Goal: Transaction & Acquisition: Purchase product/service

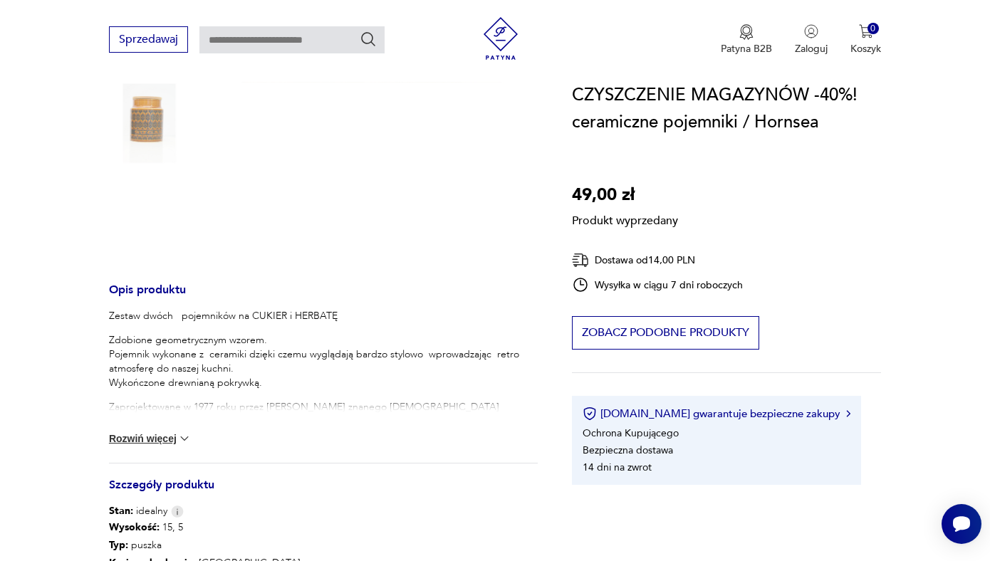
click at [186, 415] on p "Zaprojektowane w 1977 roku przez [PERSON_NAME] znanego [DEMOGRAPHIC_DATA] proje…" at bounding box center [324, 421] width 430 height 43
click at [162, 438] on button "Rozwiń więcej" at bounding box center [150, 439] width 83 height 14
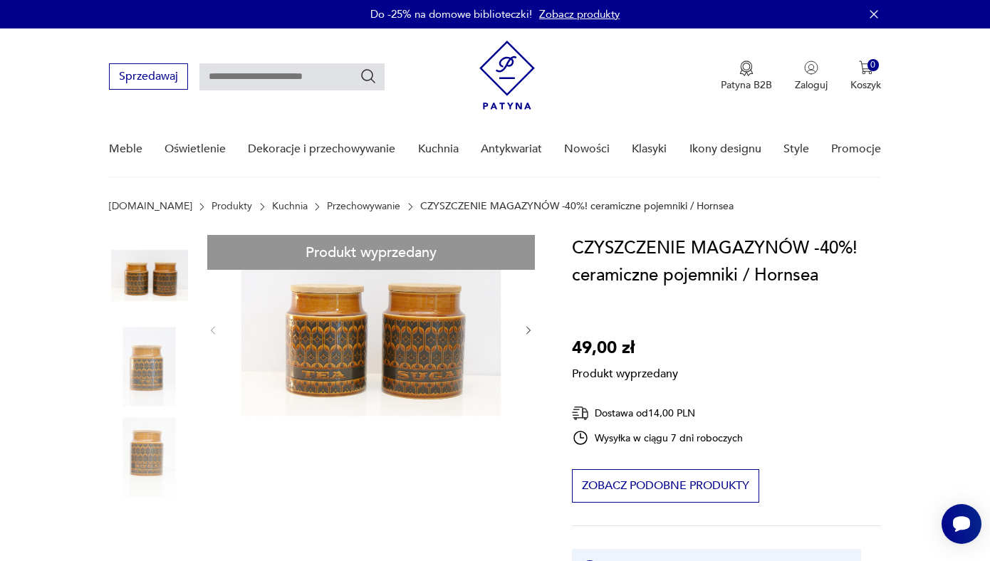
click at [272, 205] on link "Kuchnia" at bounding box center [290, 206] width 36 height 11
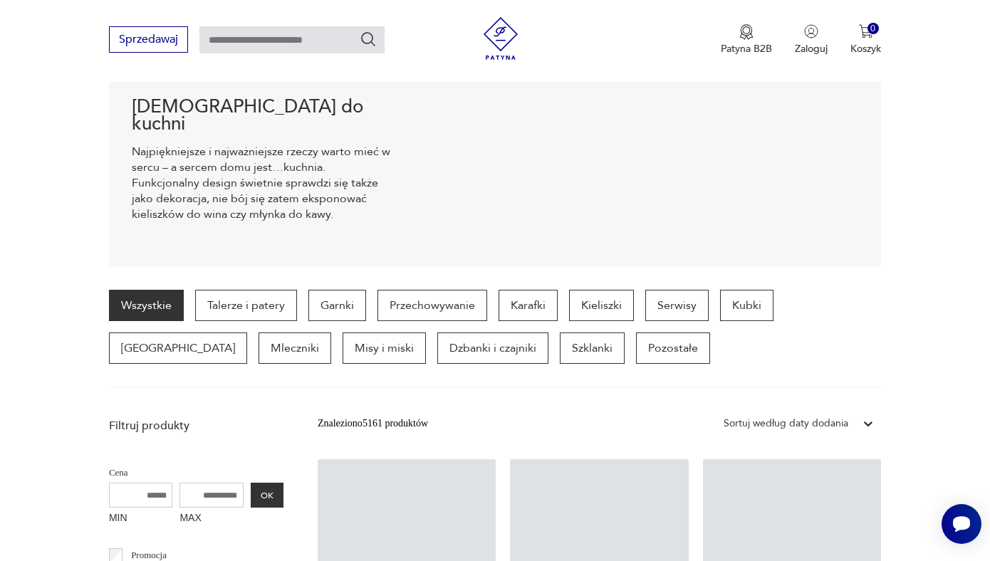
scroll to position [255, 0]
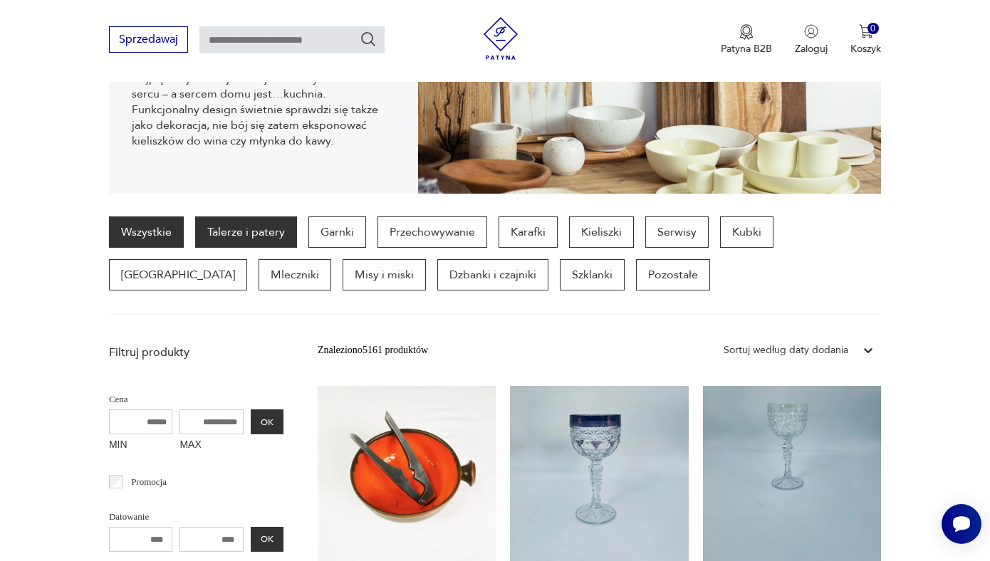
click at [247, 227] on p "Talerze i patery" at bounding box center [246, 232] width 102 height 31
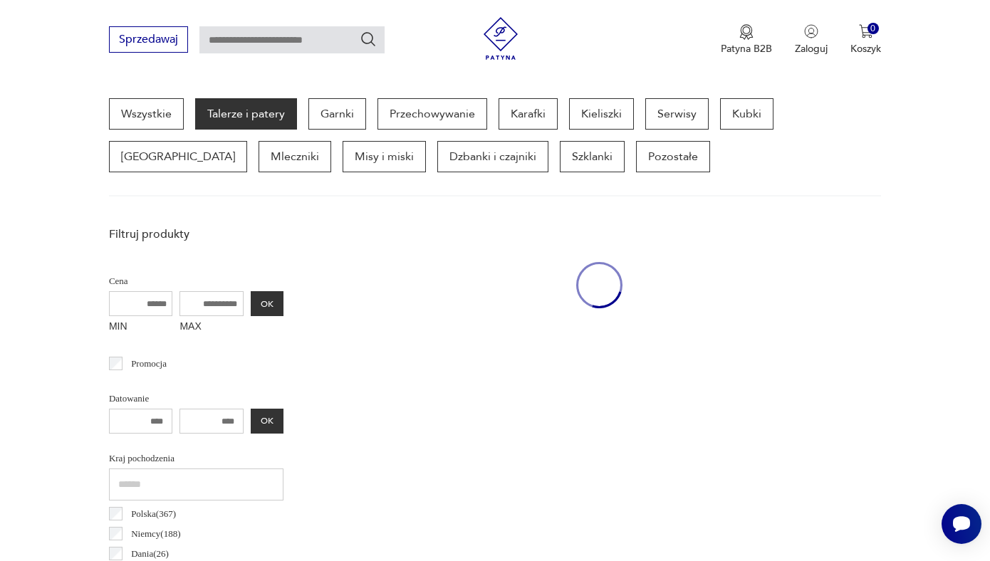
scroll to position [552, 0]
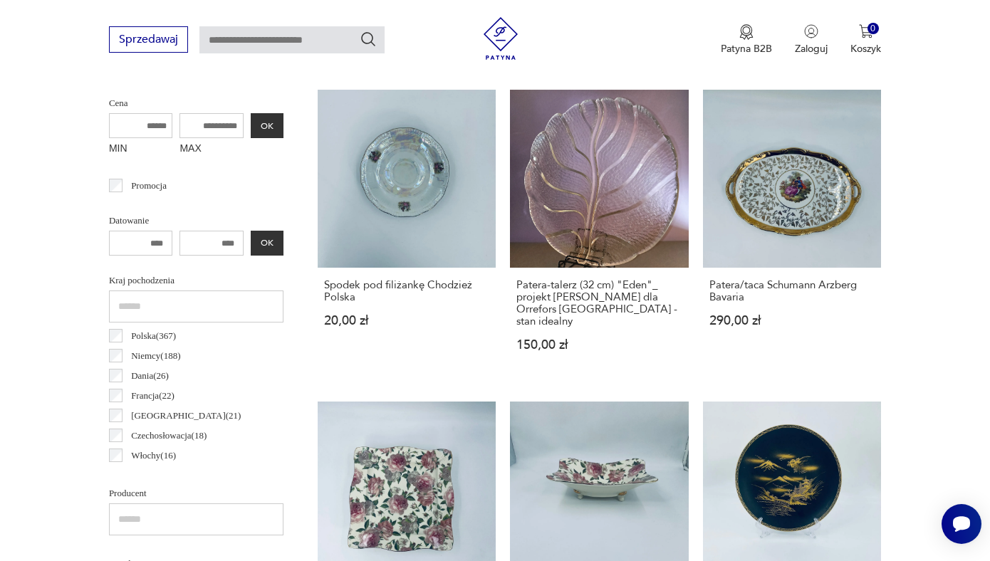
click at [124, 180] on label "Promocja" at bounding box center [145, 186] width 44 height 20
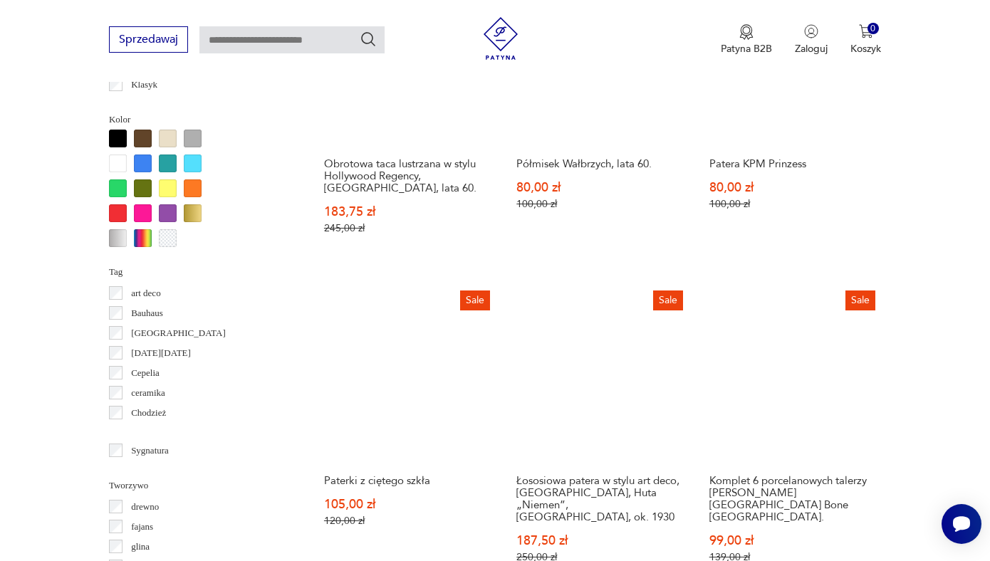
scroll to position [1340, 0]
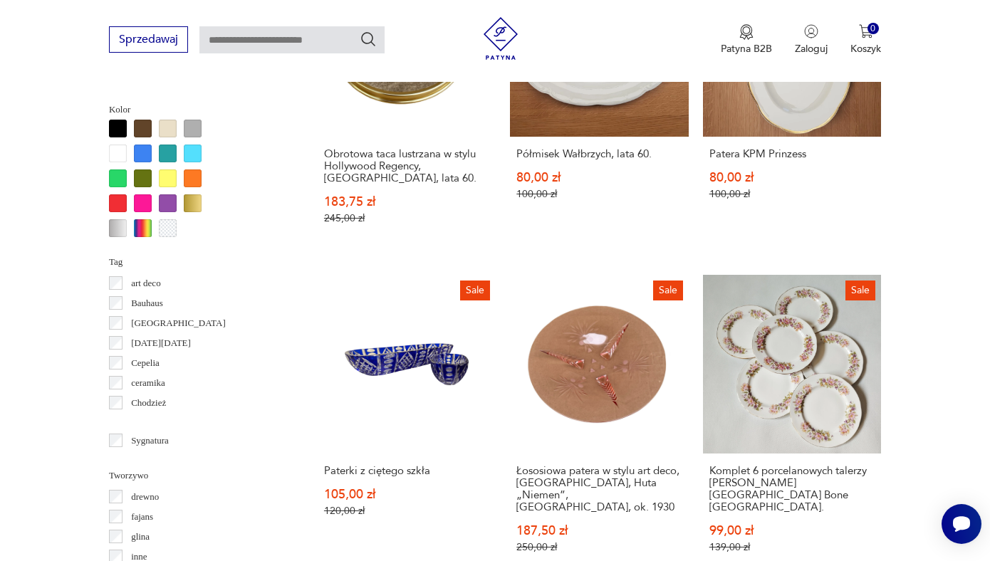
click at [146, 175] on div at bounding box center [143, 179] width 18 height 18
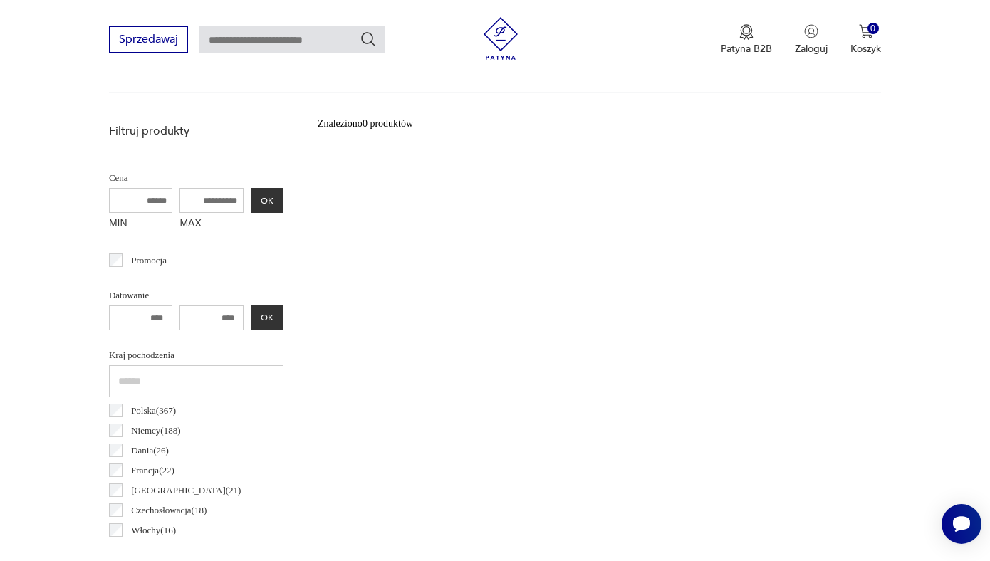
scroll to position [445, 0]
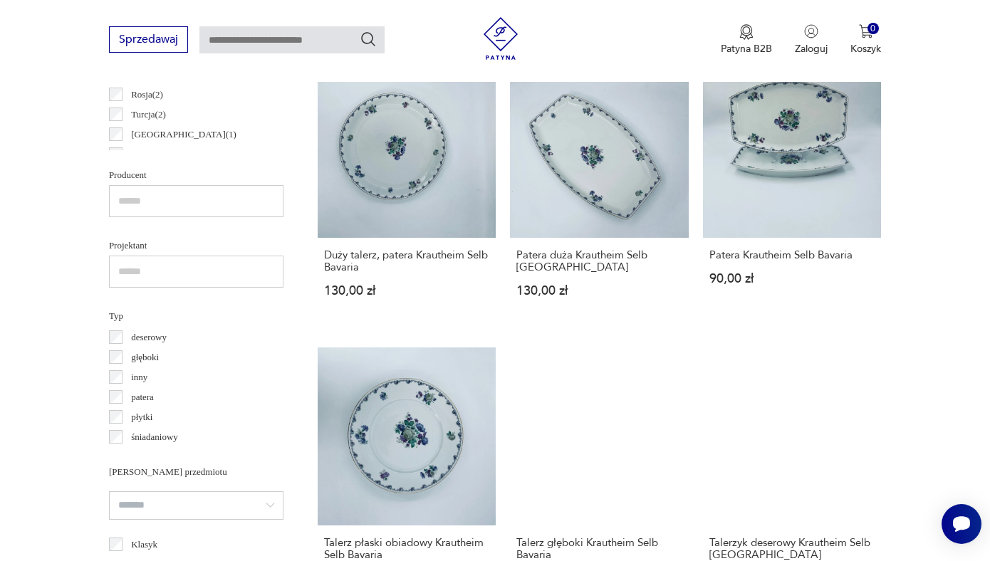
scroll to position [876, 0]
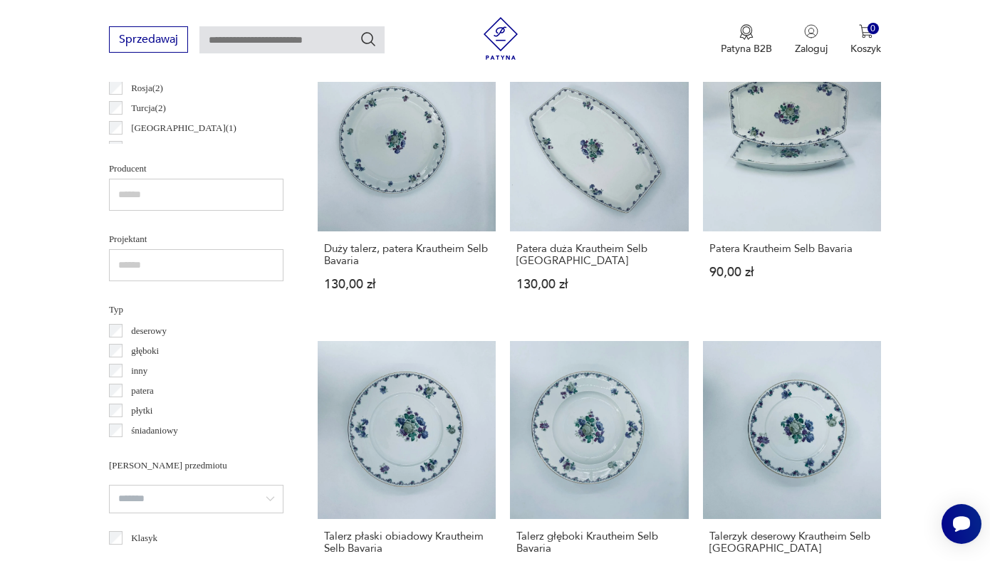
click at [140, 351] on p "głęboki" at bounding box center [145, 351] width 28 height 16
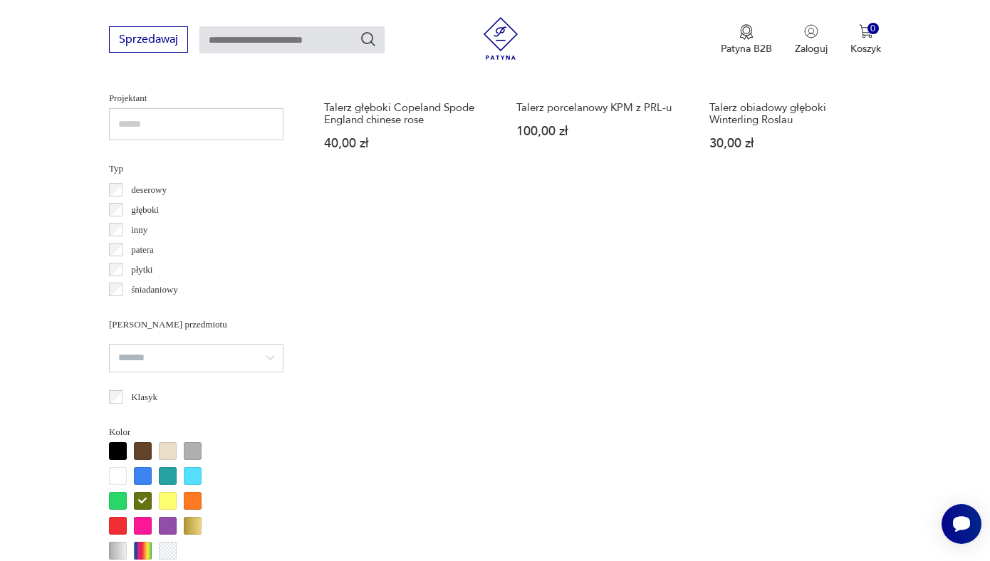
scroll to position [1026, 0]
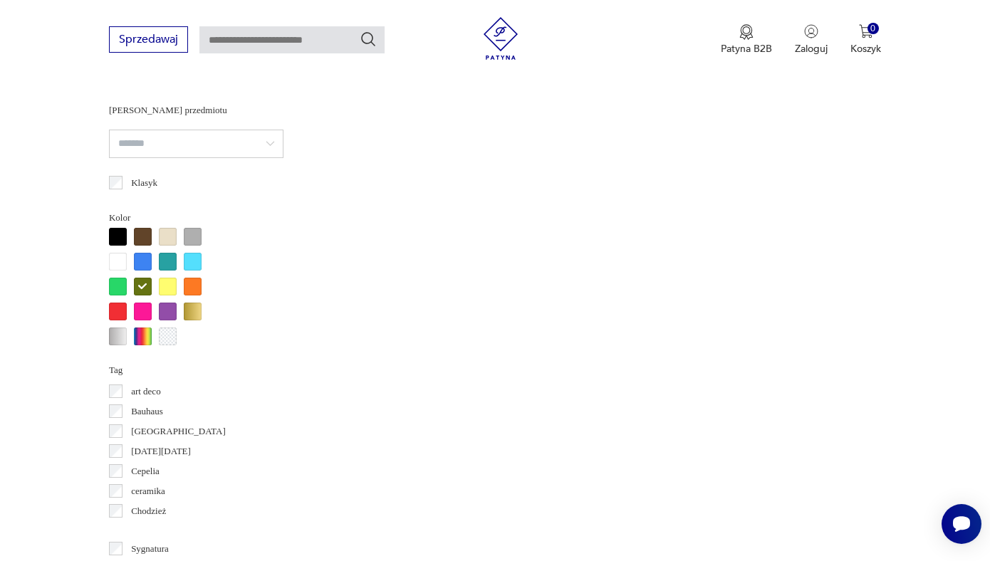
scroll to position [1243, 0]
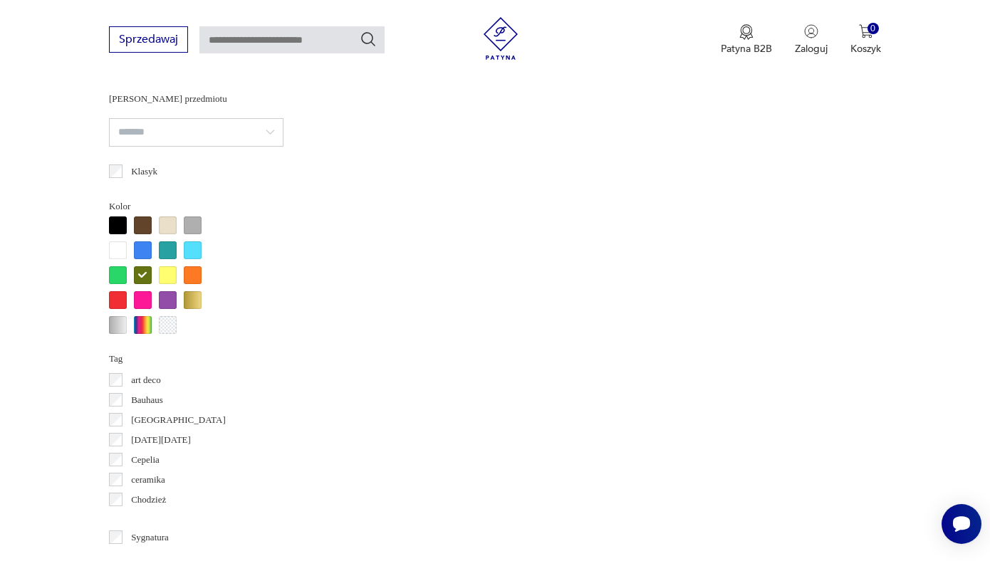
click at [137, 276] on div at bounding box center [143, 275] width 18 height 18
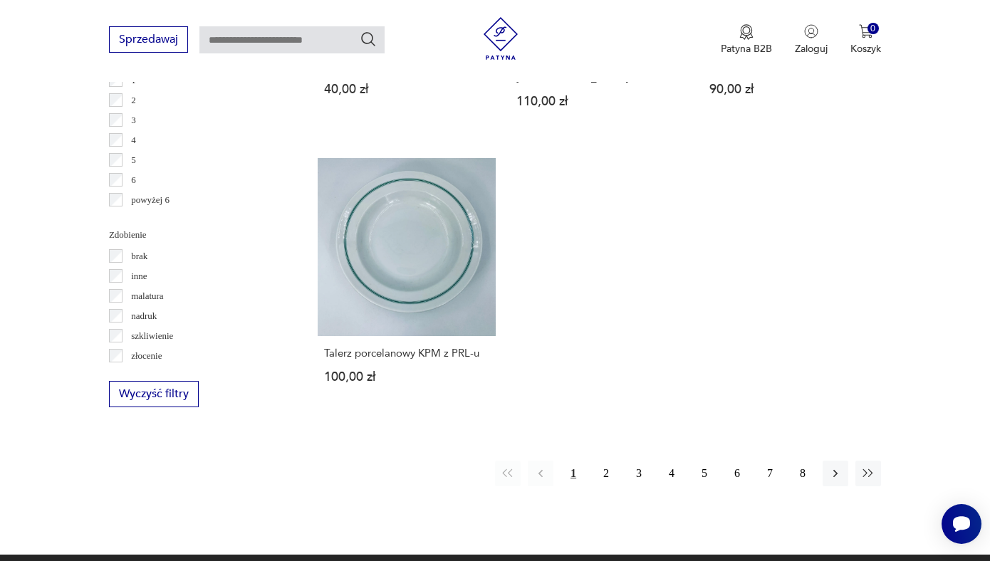
scroll to position [1955, 0]
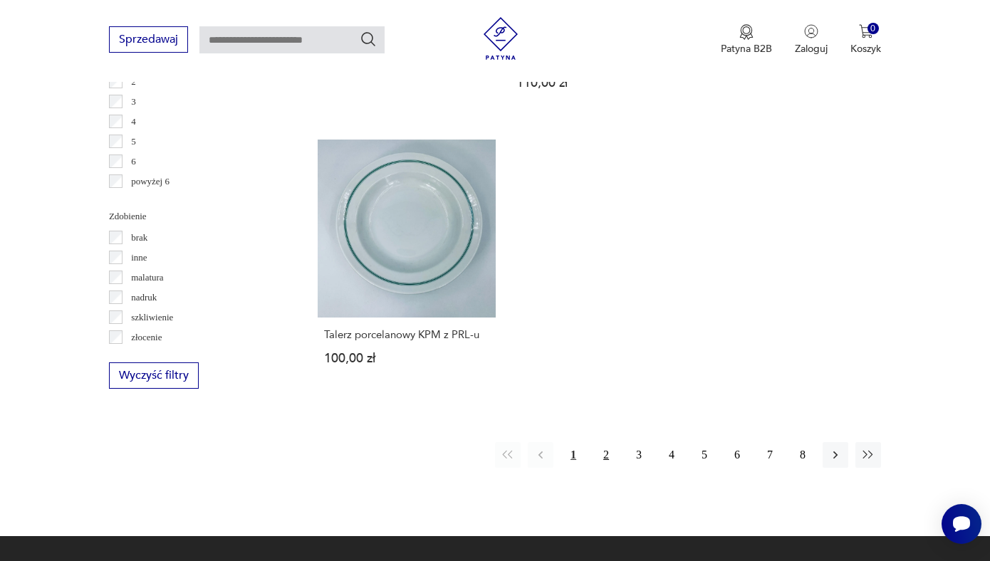
click at [616, 447] on button "2" at bounding box center [607, 455] width 26 height 26
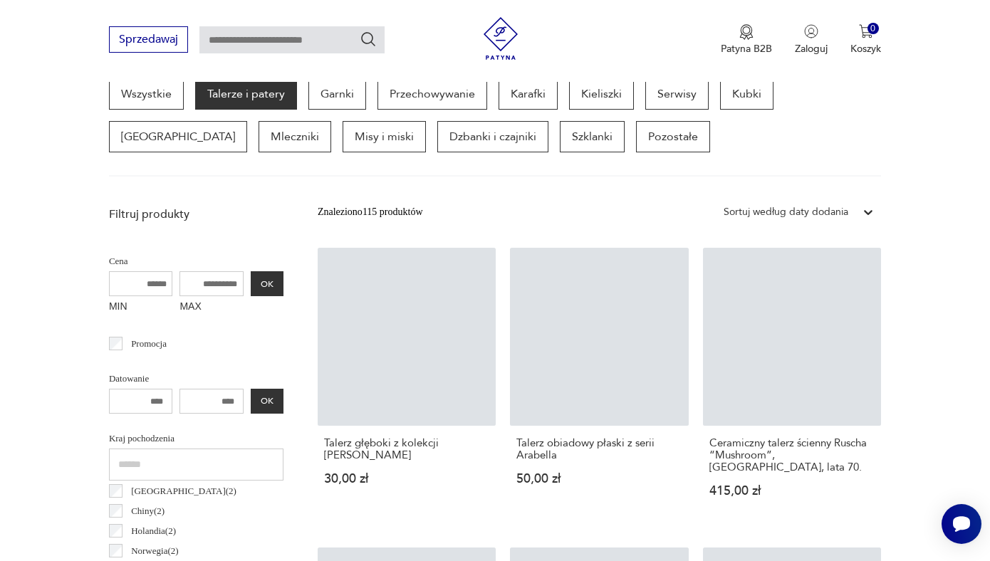
scroll to position [378, 0]
